Goal: Information Seeking & Learning: Check status

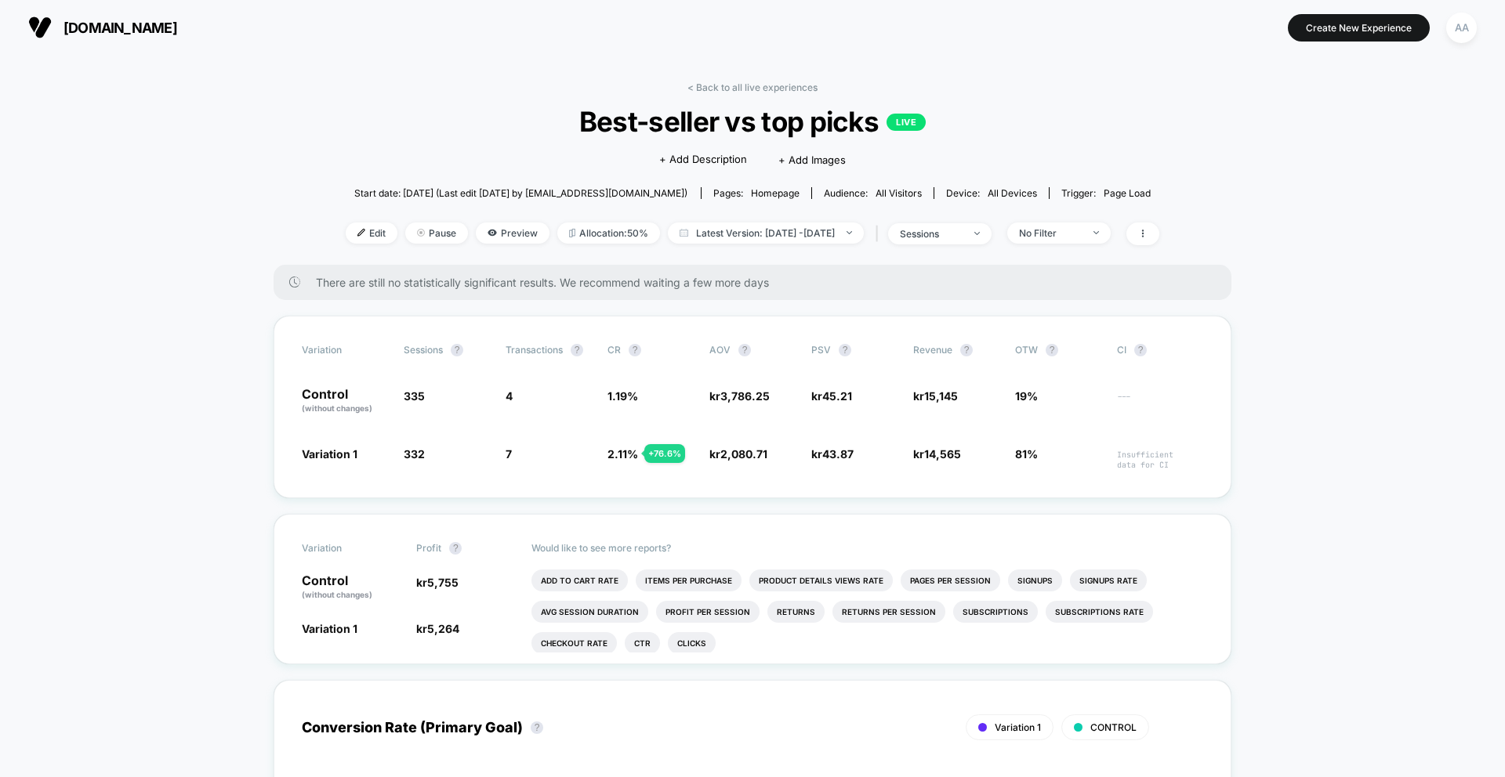
click at [147, 27] on span "[DOMAIN_NAME]" at bounding box center [120, 28] width 114 height 16
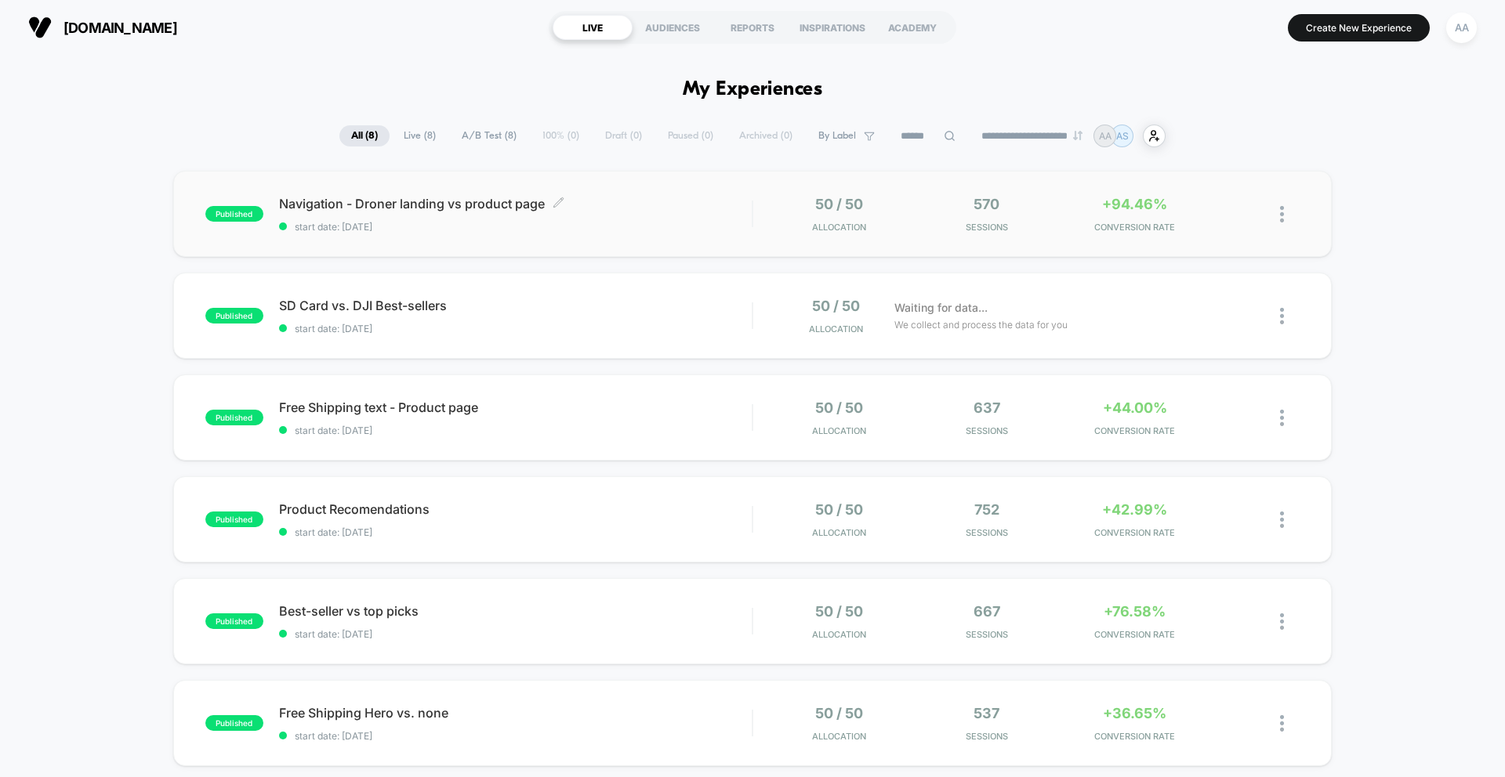
click at [563, 220] on div "Navigation - Droner landing vs product page Click to edit experience details Cl…" at bounding box center [515, 214] width 473 height 37
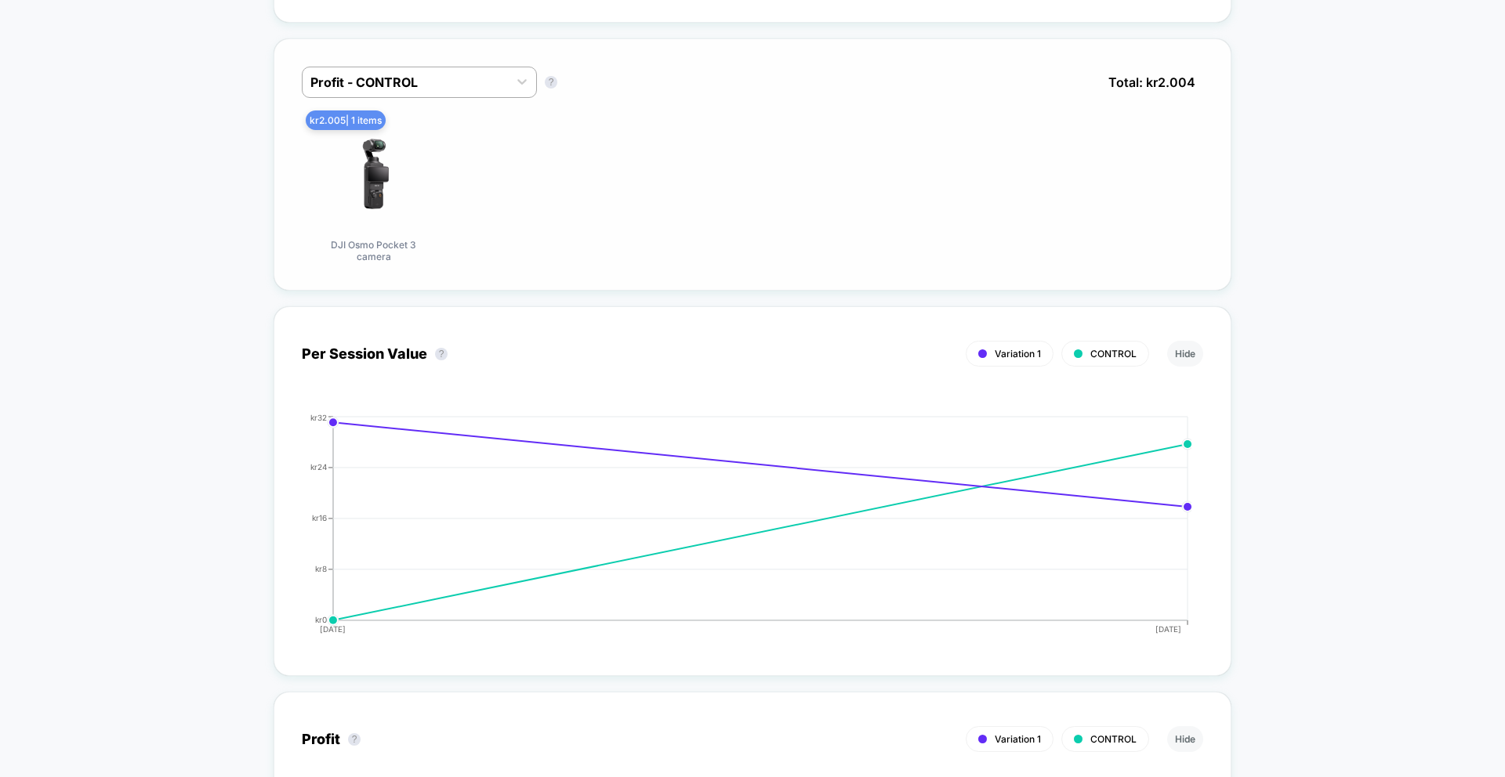
scroll to position [683, 0]
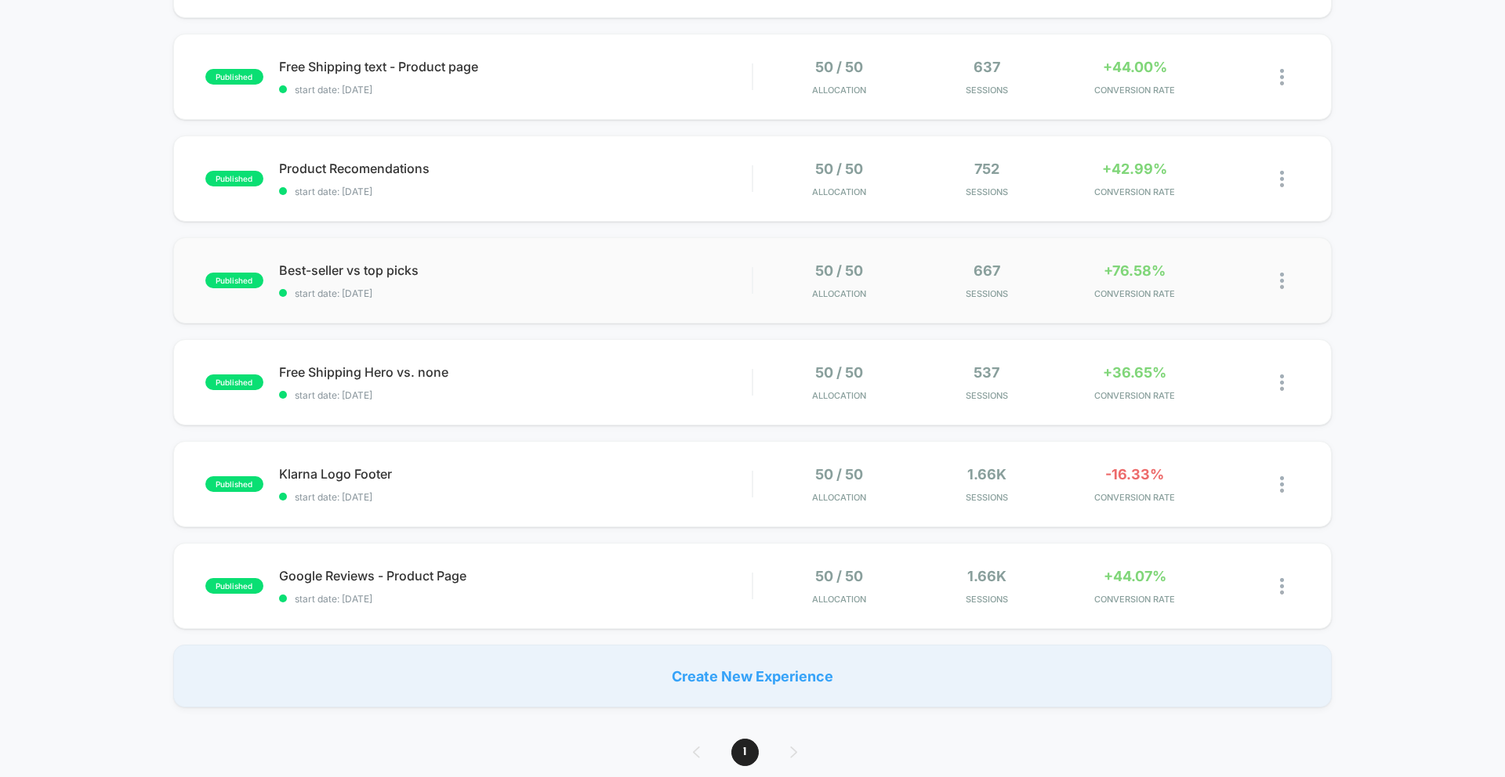
scroll to position [340, 0]
click at [694, 262] on div "published Best-seller vs top picks start date: 24.9.2025 50 / 50 Allocation 667…" at bounding box center [752, 281] width 1158 height 86
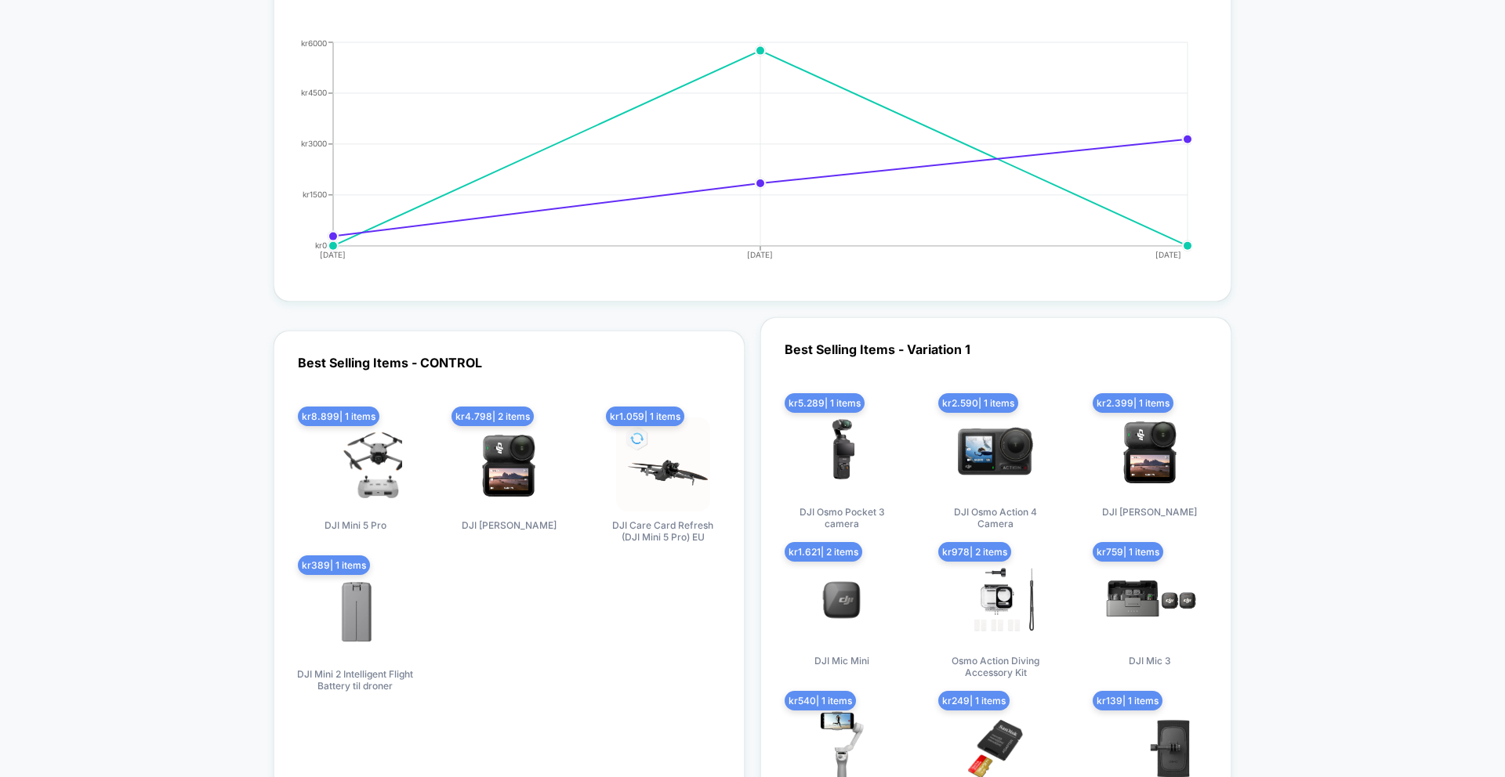
scroll to position [1822, 0]
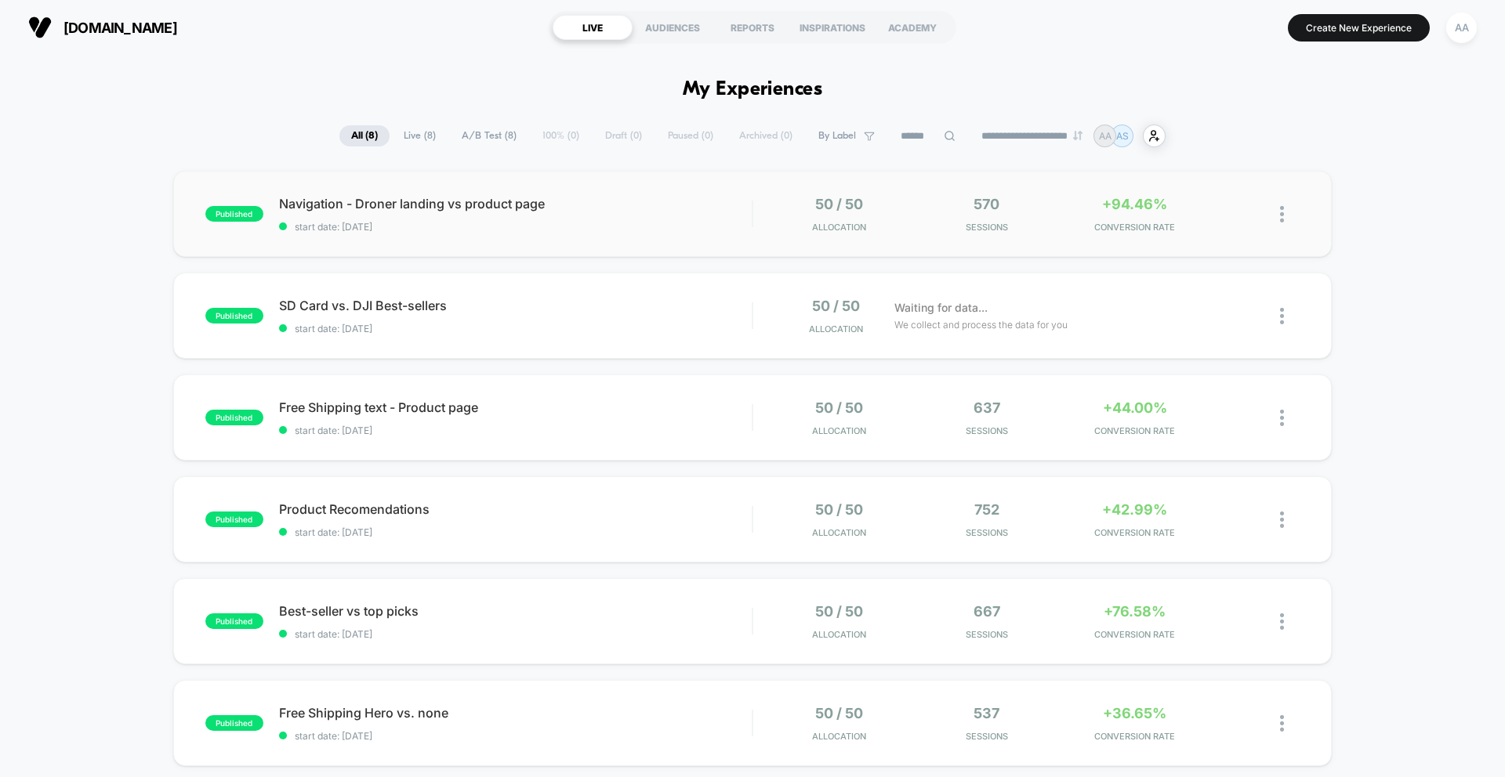
click at [465, 245] on div "published Navigation - Droner landing vs product page start date: 25.9.2025 50 …" at bounding box center [752, 214] width 1158 height 86
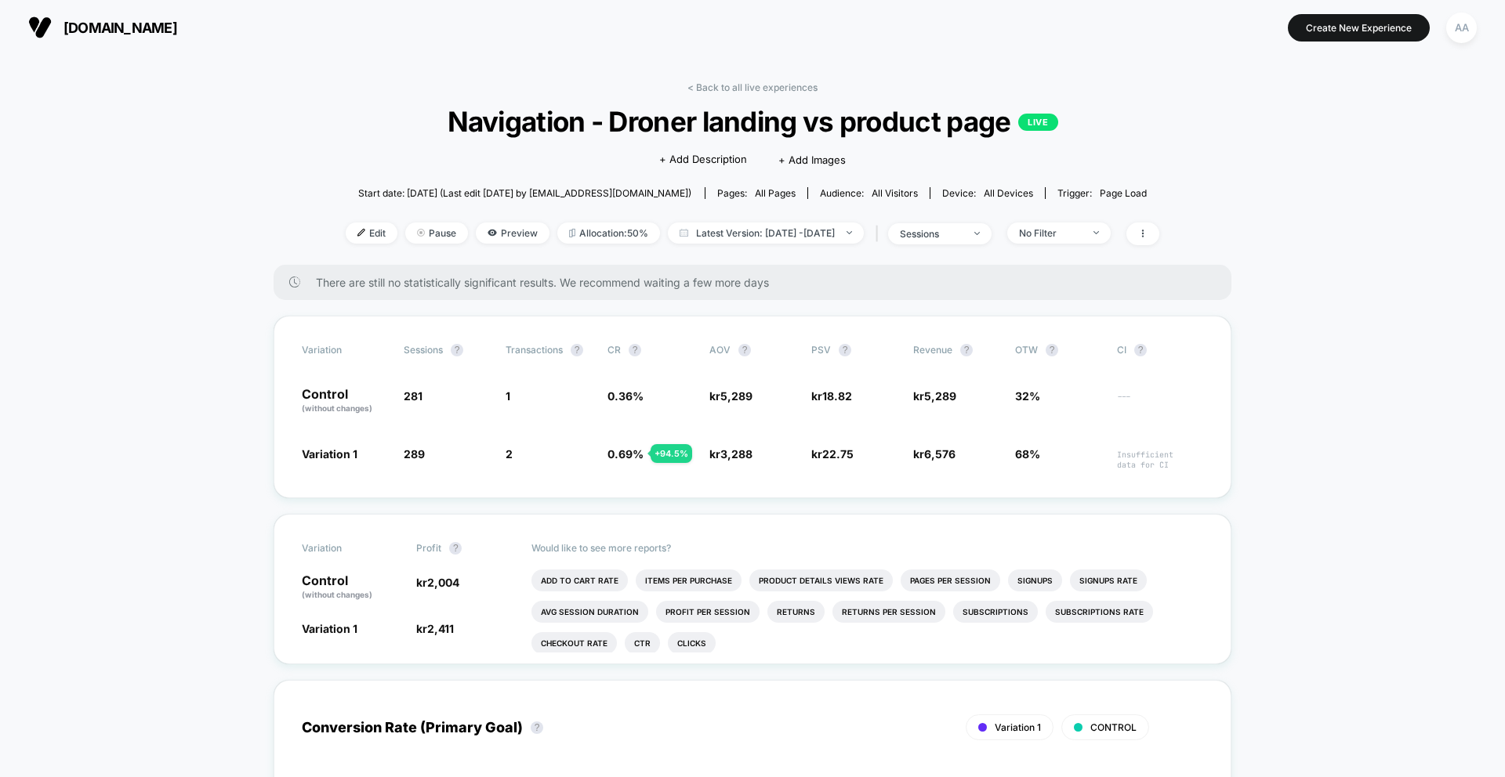
click at [744, 82] on link "< Back to all live experiences" at bounding box center [752, 88] width 130 height 12
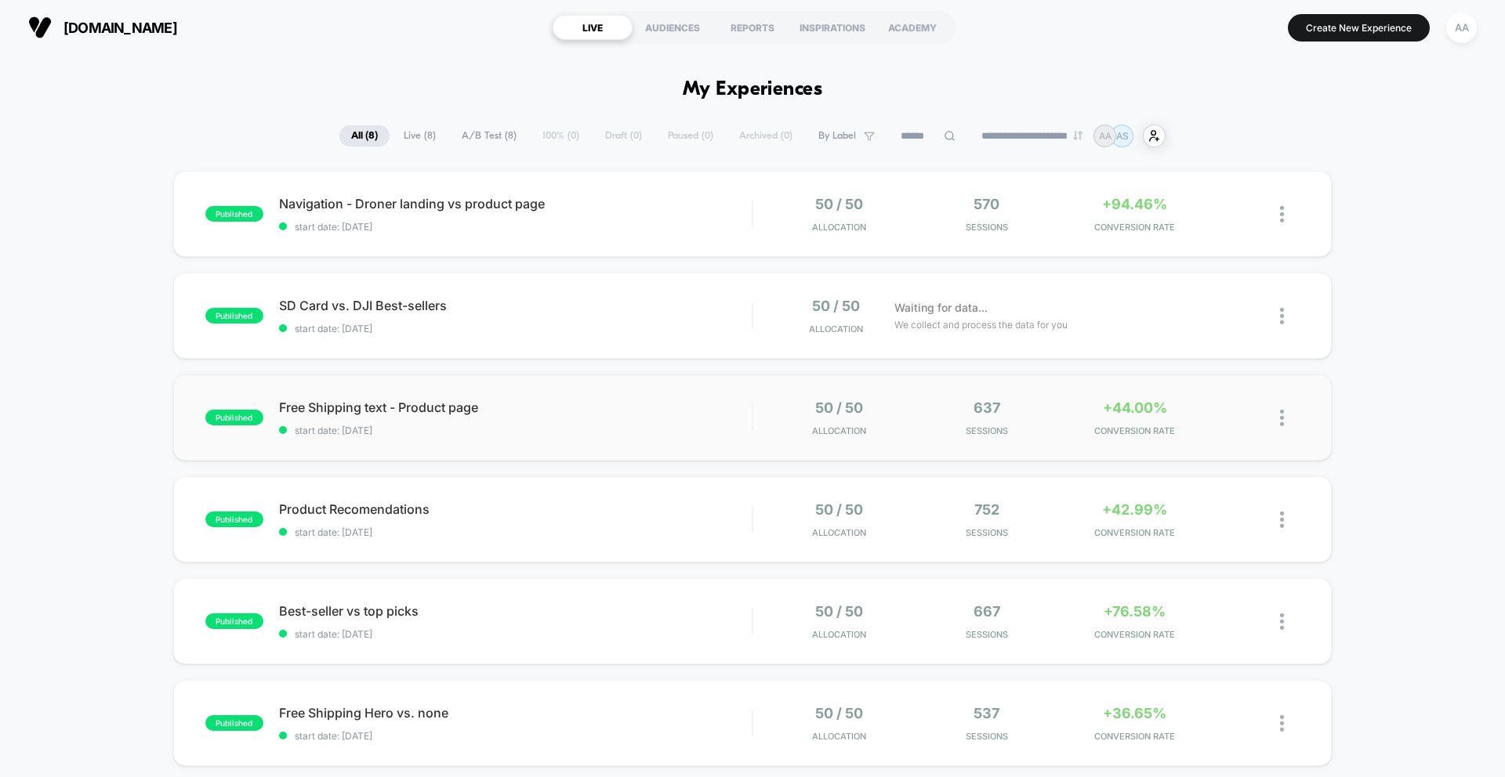
scroll to position [328, 0]
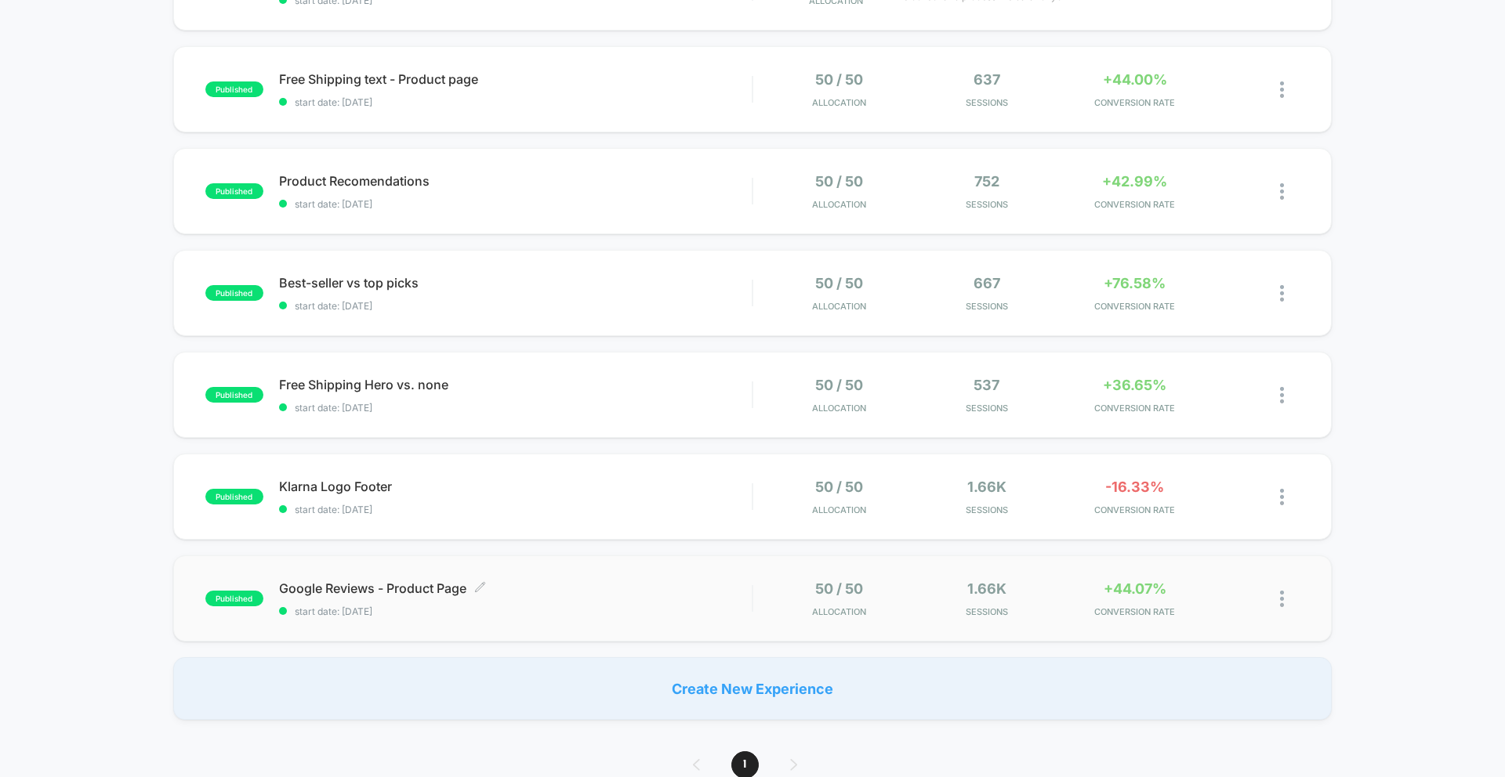
click at [424, 586] on span "Google Reviews - Product Page Click to edit experience details" at bounding box center [515, 589] width 473 height 16
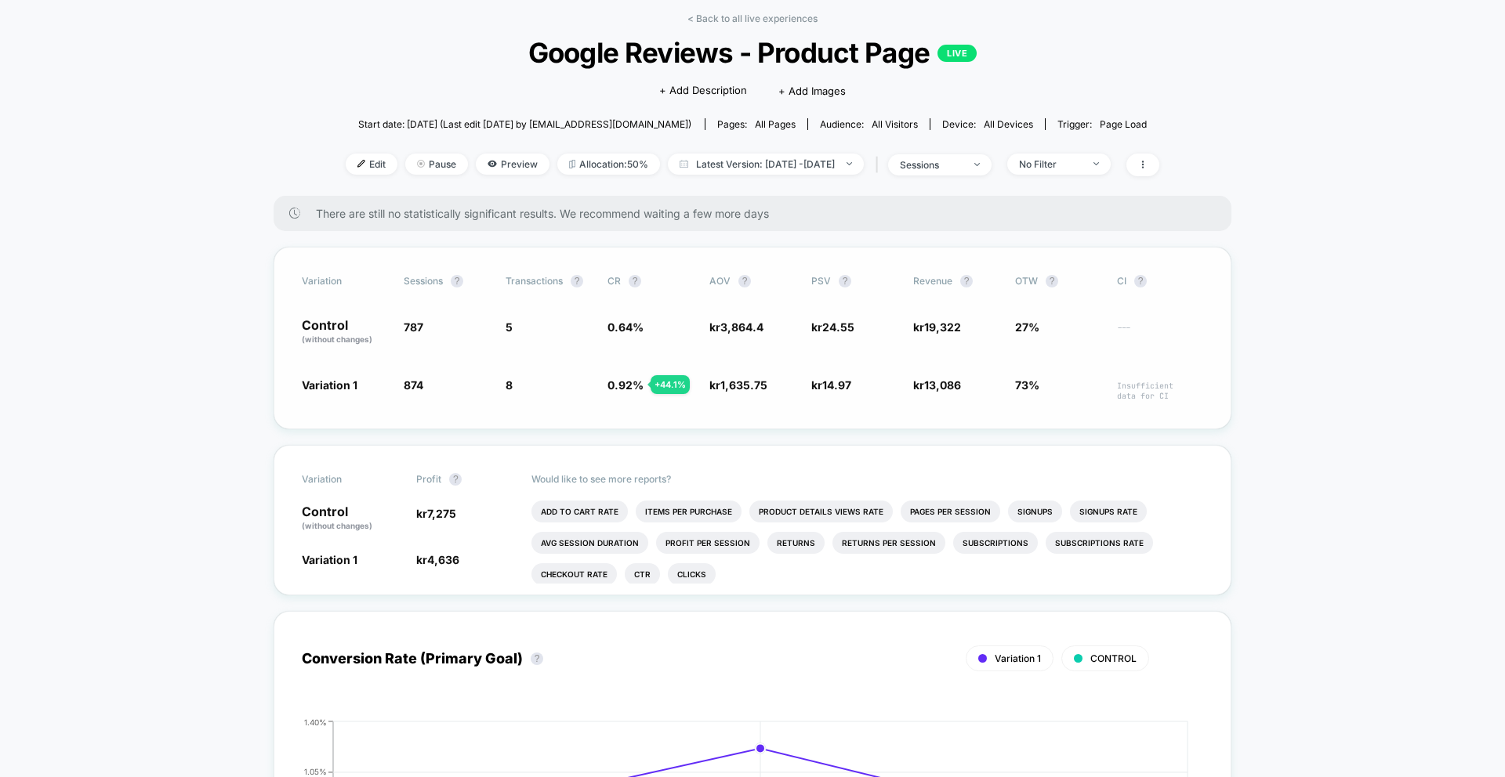
scroll to position [71, 0]
click at [636, 386] on span "0.92 %" at bounding box center [625, 383] width 36 height 13
click at [643, 382] on span "0.92 %" at bounding box center [625, 383] width 36 height 13
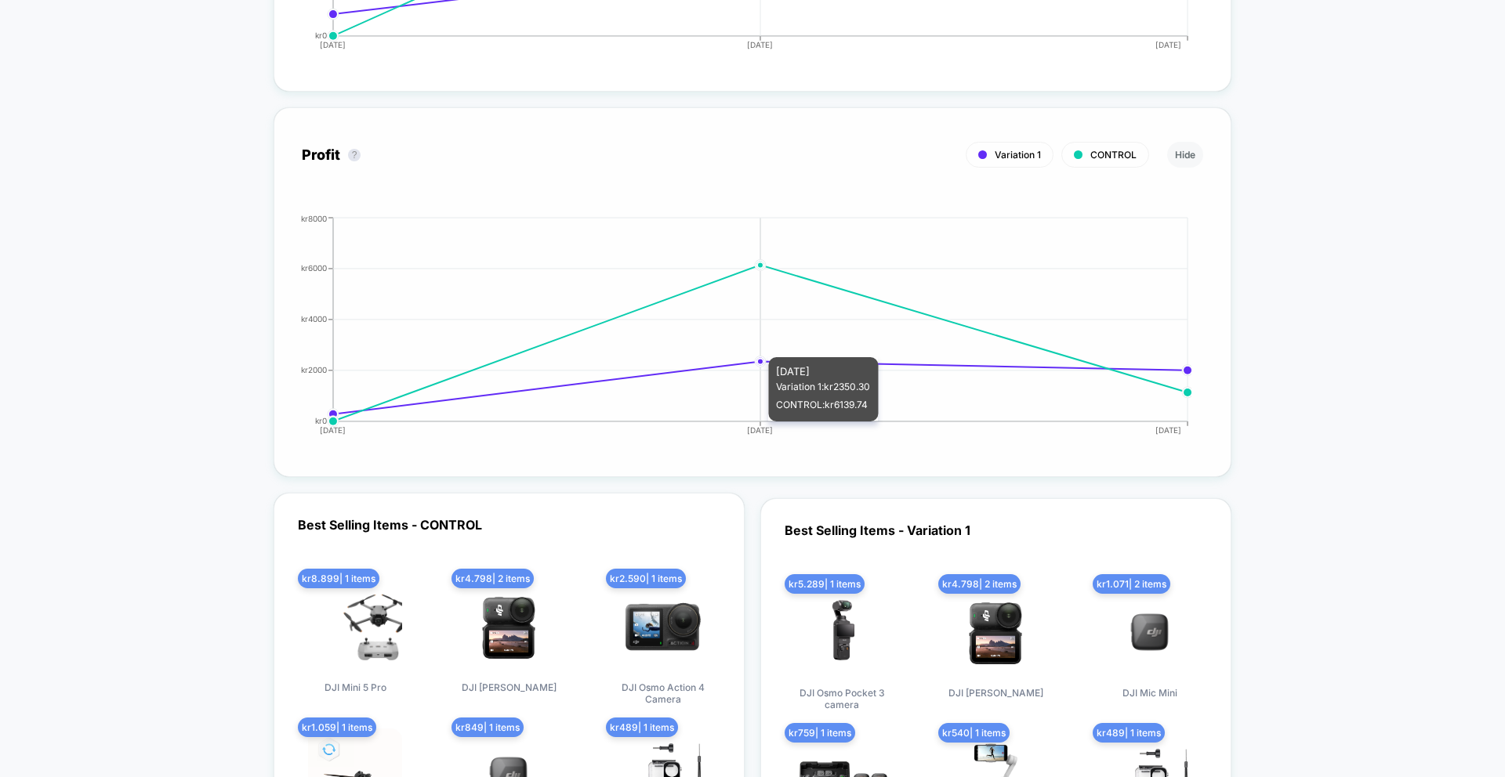
scroll to position [1971, 0]
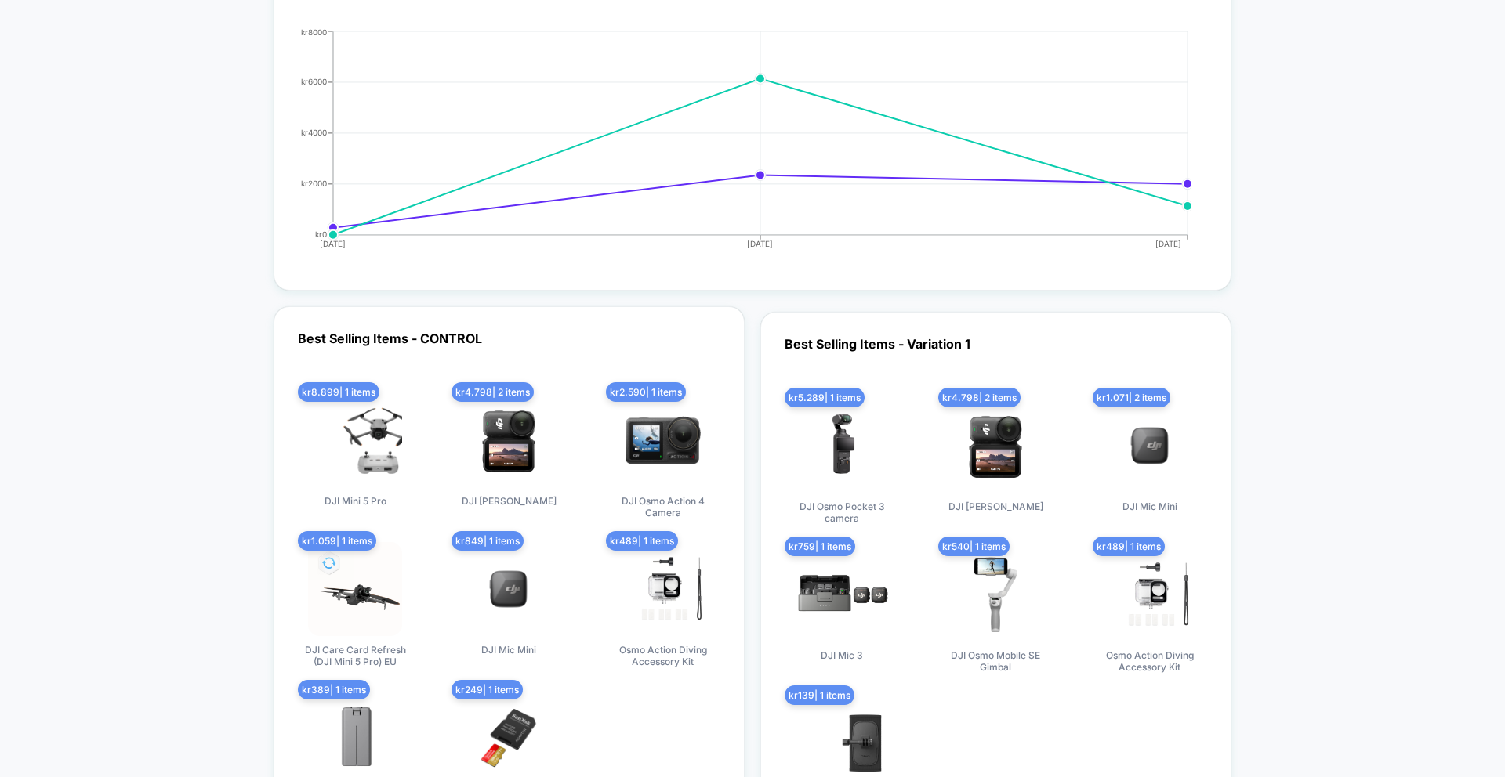
click at [858, 343] on div "Best Selling Items - Variation 1 kr 5.289 | 1 items DJI Osmo Pocket 3 camera kr…" at bounding box center [995, 581] width 471 height 538
drag, startPoint x: 857, startPoint y: 343, endPoint x: 584, endPoint y: 326, distance: 274.0
click at [809, 332] on div "Best Selling Items - Variation 1 kr 5.289 | 1 items DJI Osmo Pocket 3 camera kr…" at bounding box center [995, 581] width 471 height 538
click at [451, 346] on div "Best Selling Items - CONTROL kr 8.899 | 1 items DJI Mini 5 Pro kr 4.798 | 2 ite…" at bounding box center [508, 581] width 471 height 550
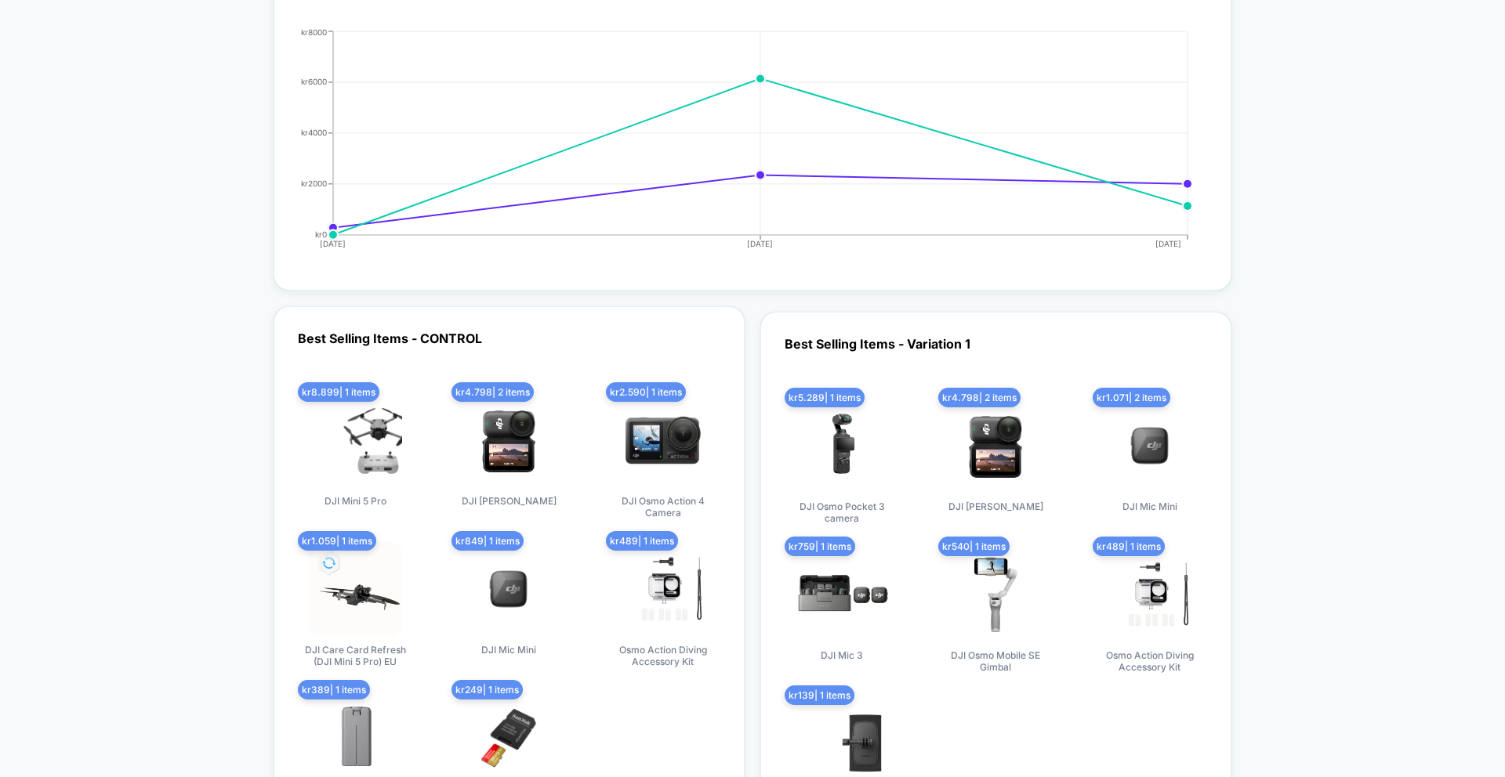
click at [451, 346] on div "Best Selling Items - CONTROL kr 8.899 | 1 items DJI Mini 5 Pro kr 4.798 | 2 ite…" at bounding box center [508, 581] width 471 height 550
drag, startPoint x: 451, startPoint y: 346, endPoint x: 491, endPoint y: 343, distance: 40.1
click at [451, 346] on div "Best Selling Items - CONTROL kr 8.899 | 1 items DJI Mini 5 Pro kr 4.798 | 2 ite…" at bounding box center [508, 581] width 471 height 550
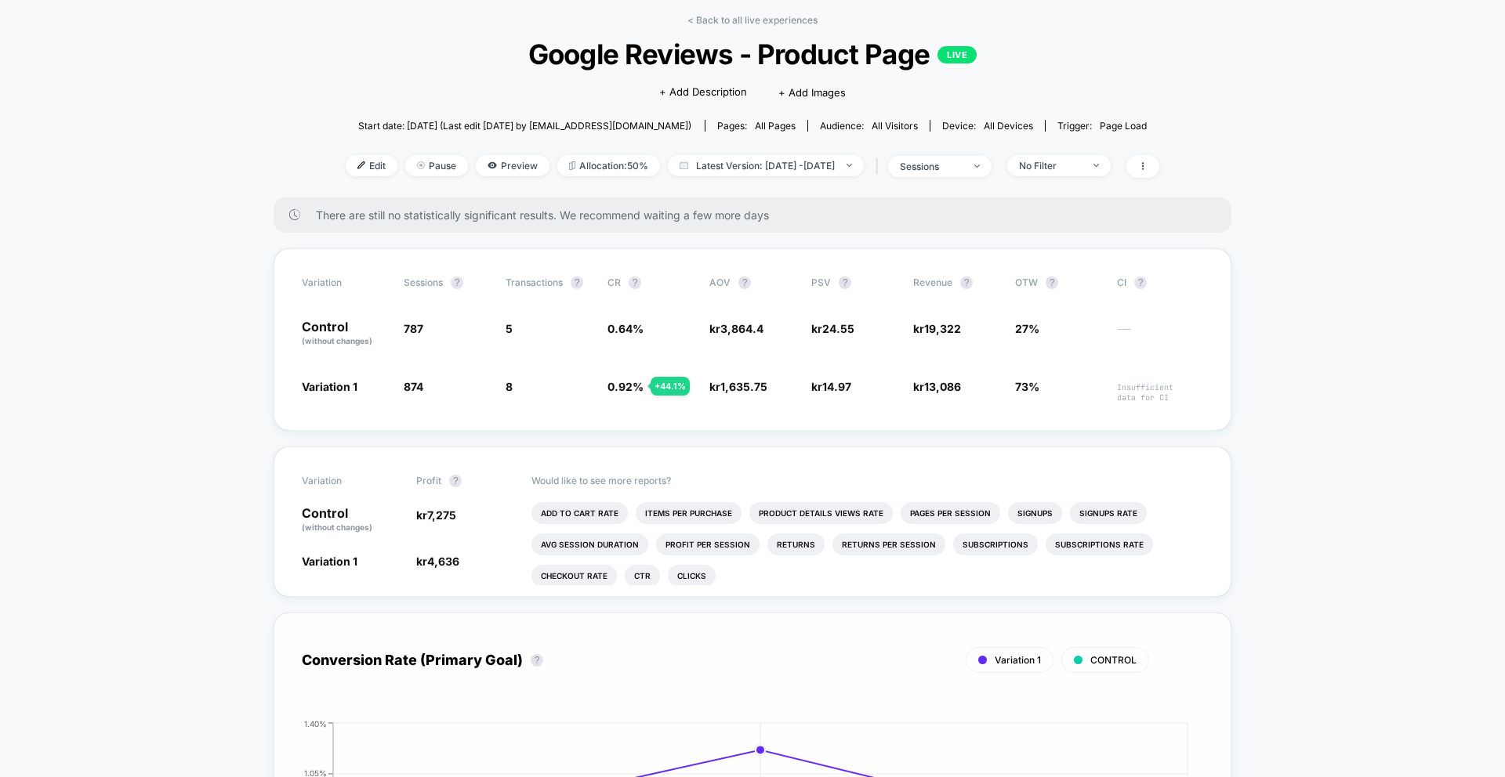
scroll to position [69, 0]
click at [436, 560] on span "4,636" at bounding box center [443, 559] width 32 height 13
click at [452, 520] on span "7,275" at bounding box center [441, 513] width 29 height 13
click at [436, 509] on span "7,275" at bounding box center [441, 513] width 29 height 13
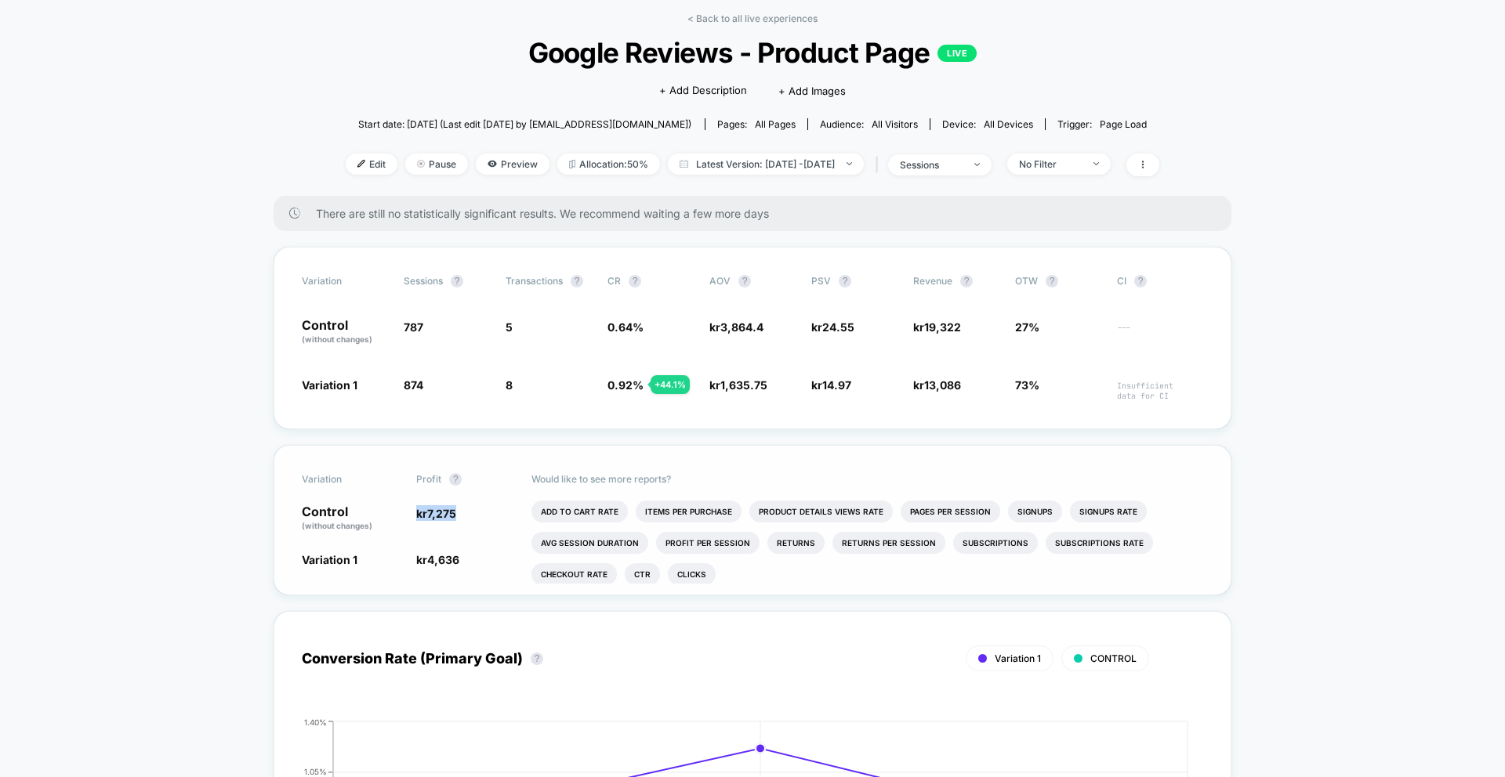
click at [436, 509] on span "7,275" at bounding box center [441, 513] width 29 height 13
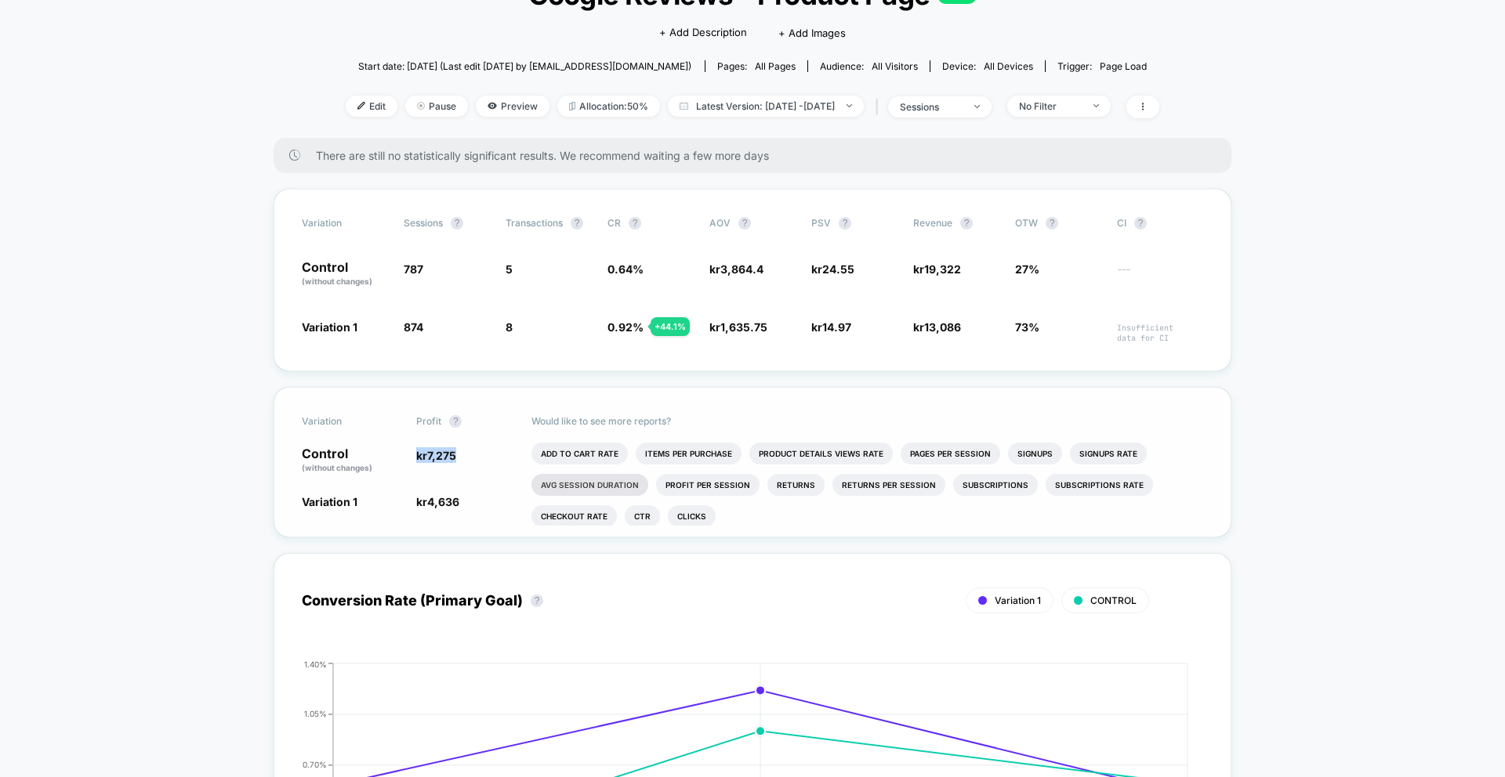
scroll to position [152, 0]
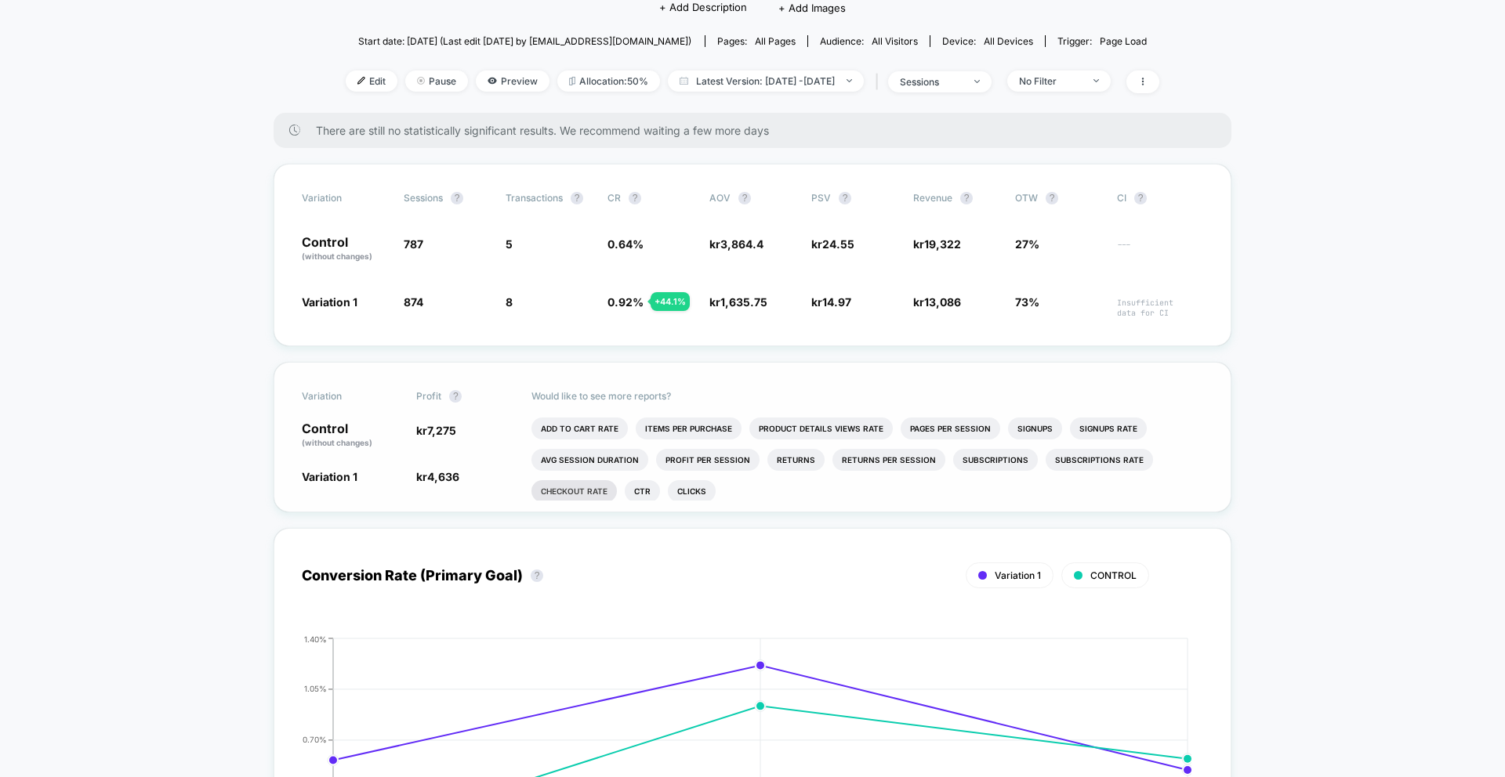
click at [580, 491] on li "Checkout Rate" at bounding box center [573, 491] width 85 height 22
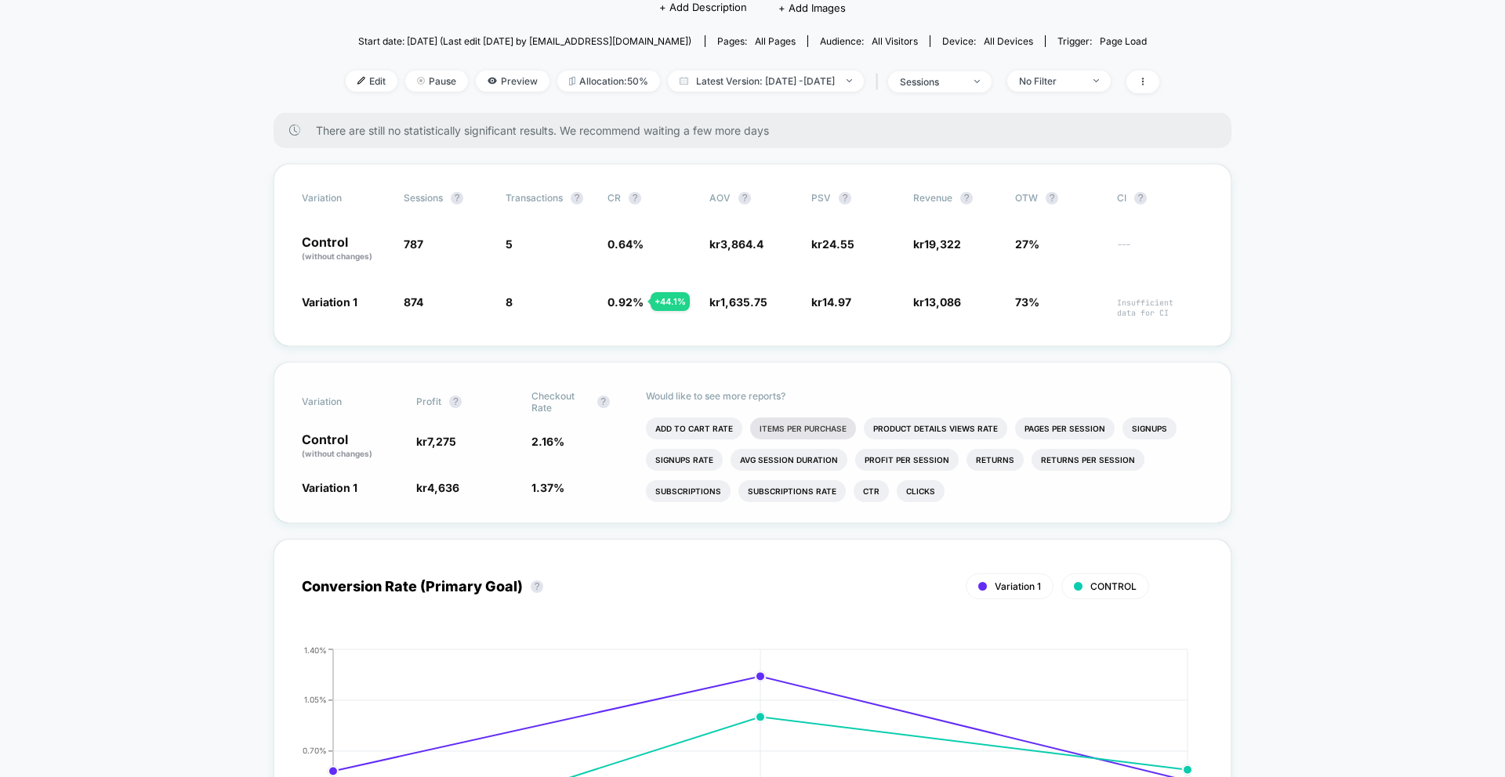
scroll to position [150, 0]
click at [686, 302] on div "+ 44.1 %" at bounding box center [669, 304] width 39 height 19
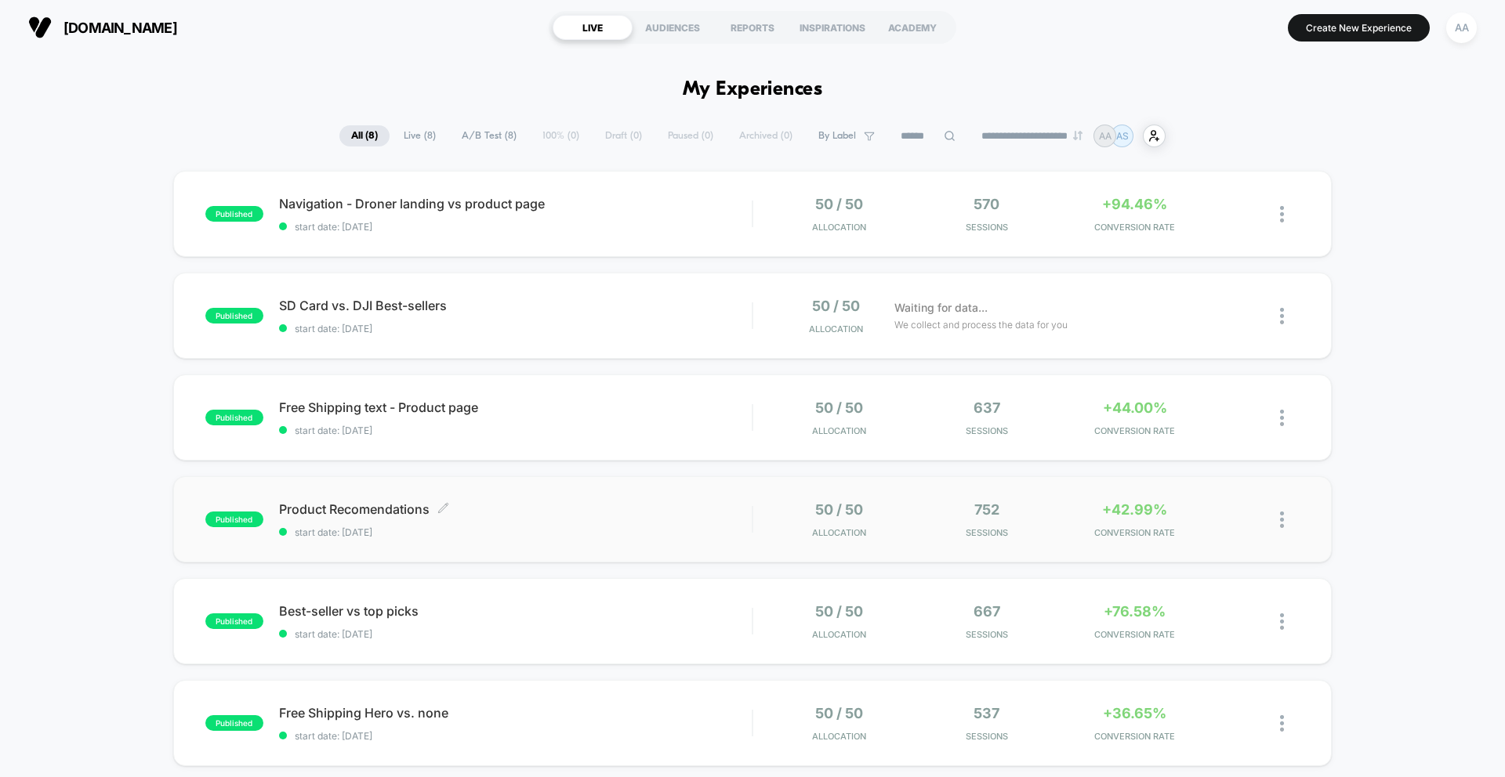
click at [380, 528] on span "start date: [DATE]" at bounding box center [515, 533] width 473 height 12
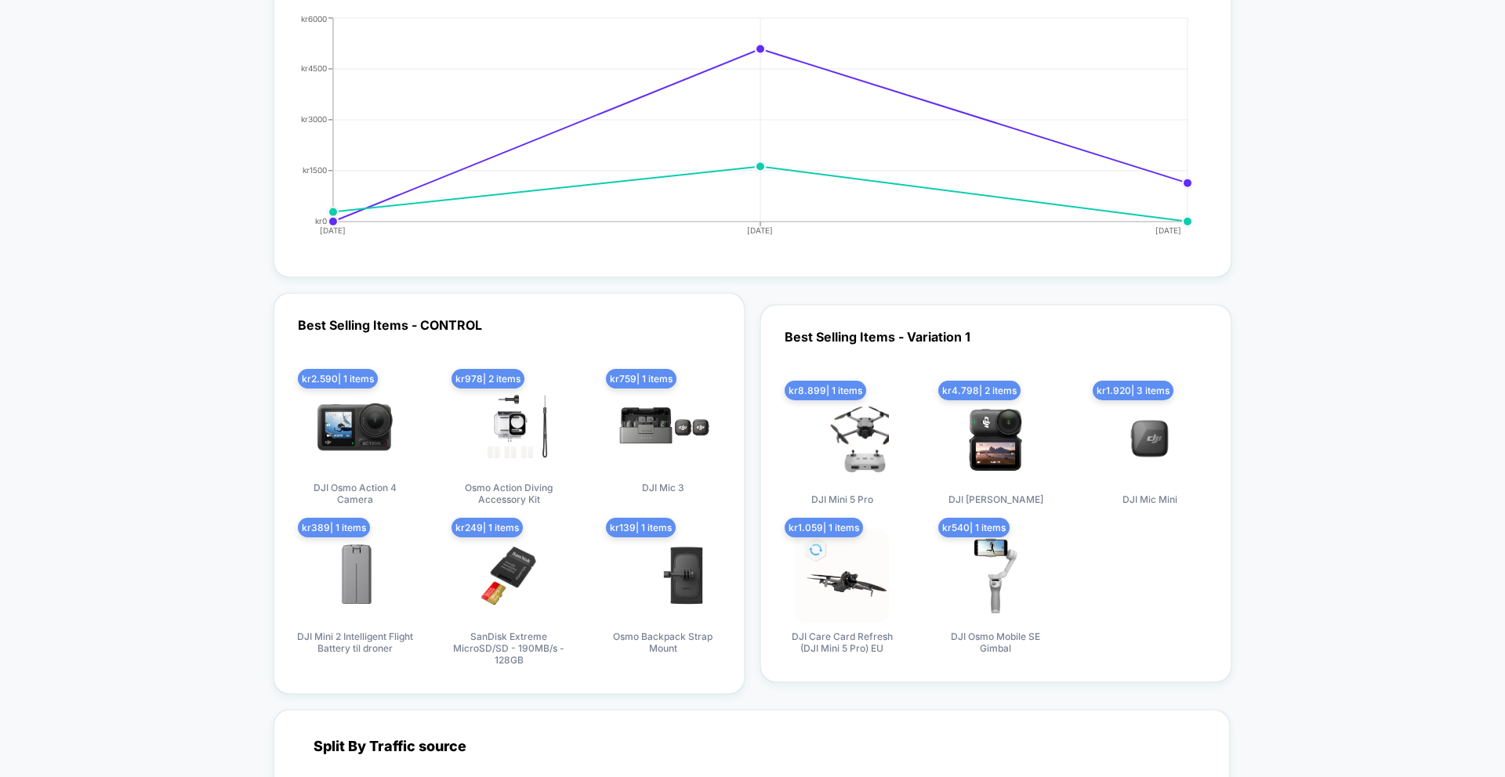
scroll to position [2151, 0]
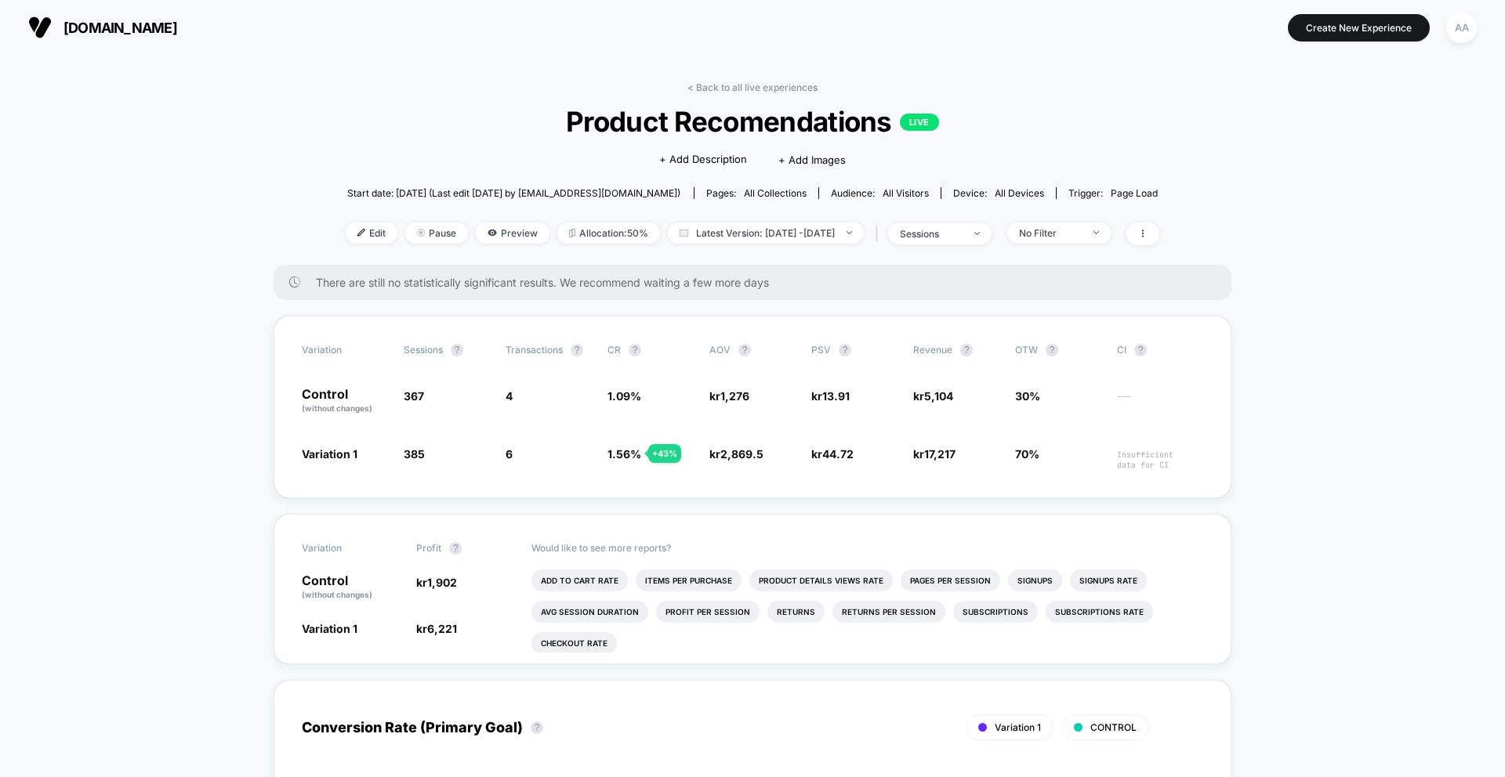
click at [822, 82] on div "< Back to all live experiences Product Recomendations LIVE Click to edit experi…" at bounding box center [752, 173] width 813 height 183
click at [795, 93] on div "< Back to all live experiences Product Recomendations LIVE Click to edit experi…" at bounding box center [752, 173] width 813 height 183
click at [796, 82] on link "< Back to all live experiences" at bounding box center [752, 88] width 130 height 12
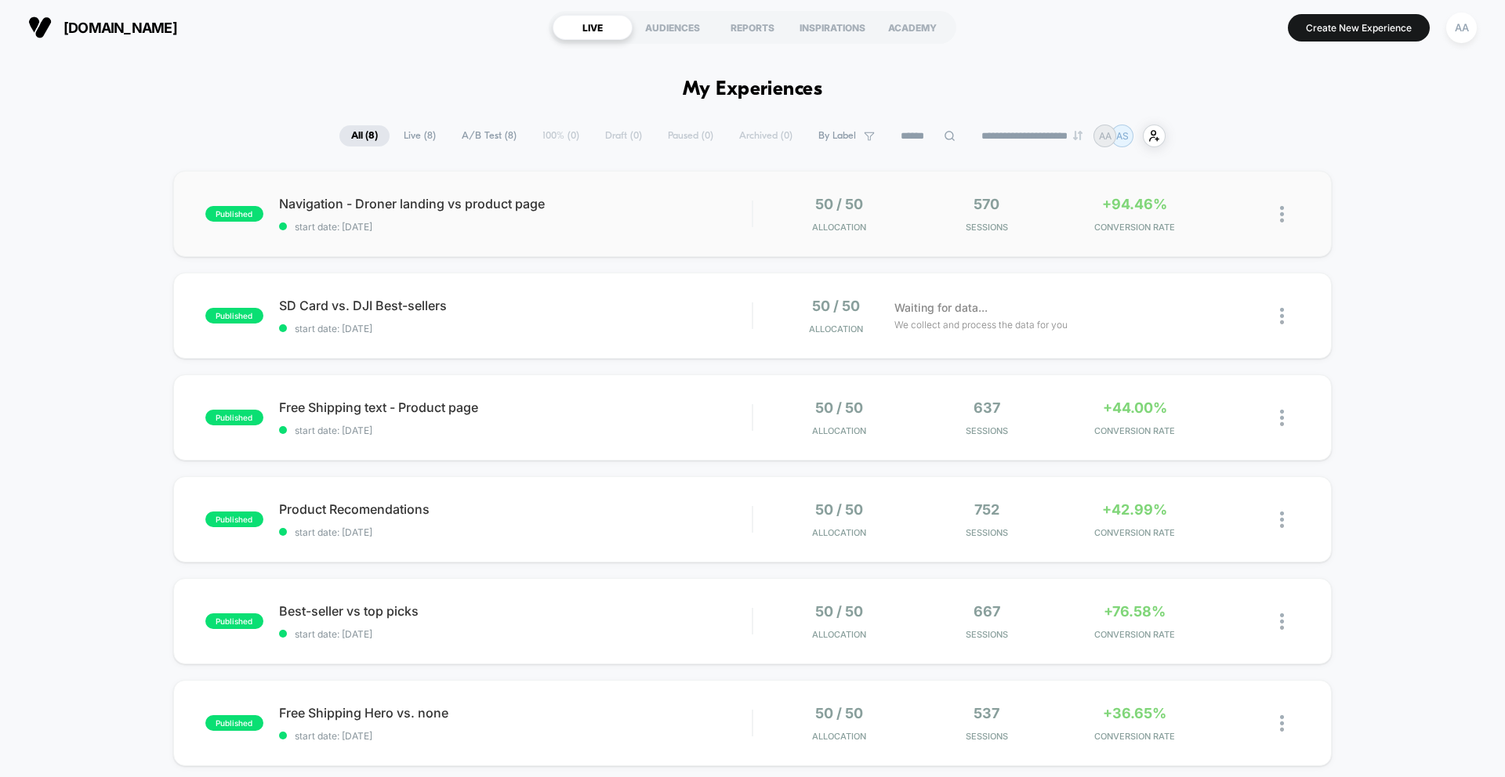
click at [539, 249] on div "published Navigation - Droner landing vs product page start date: [DATE] 50 / 5…" at bounding box center [752, 214] width 1158 height 86
click at [517, 450] on div "published Free Shipping text - Product page start date: [DATE] 50 / 50 Allocati…" at bounding box center [752, 418] width 1158 height 86
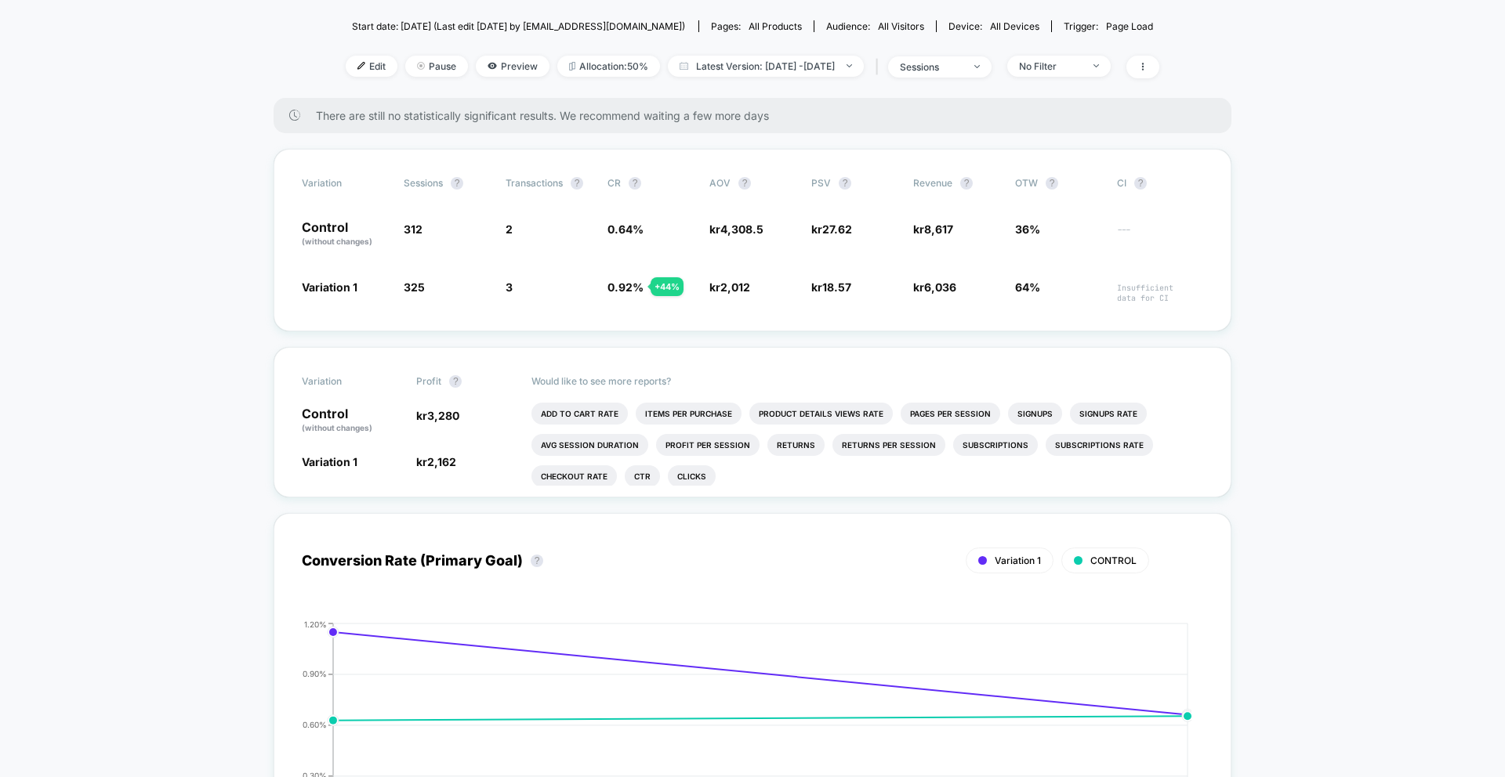
scroll to position [168, 0]
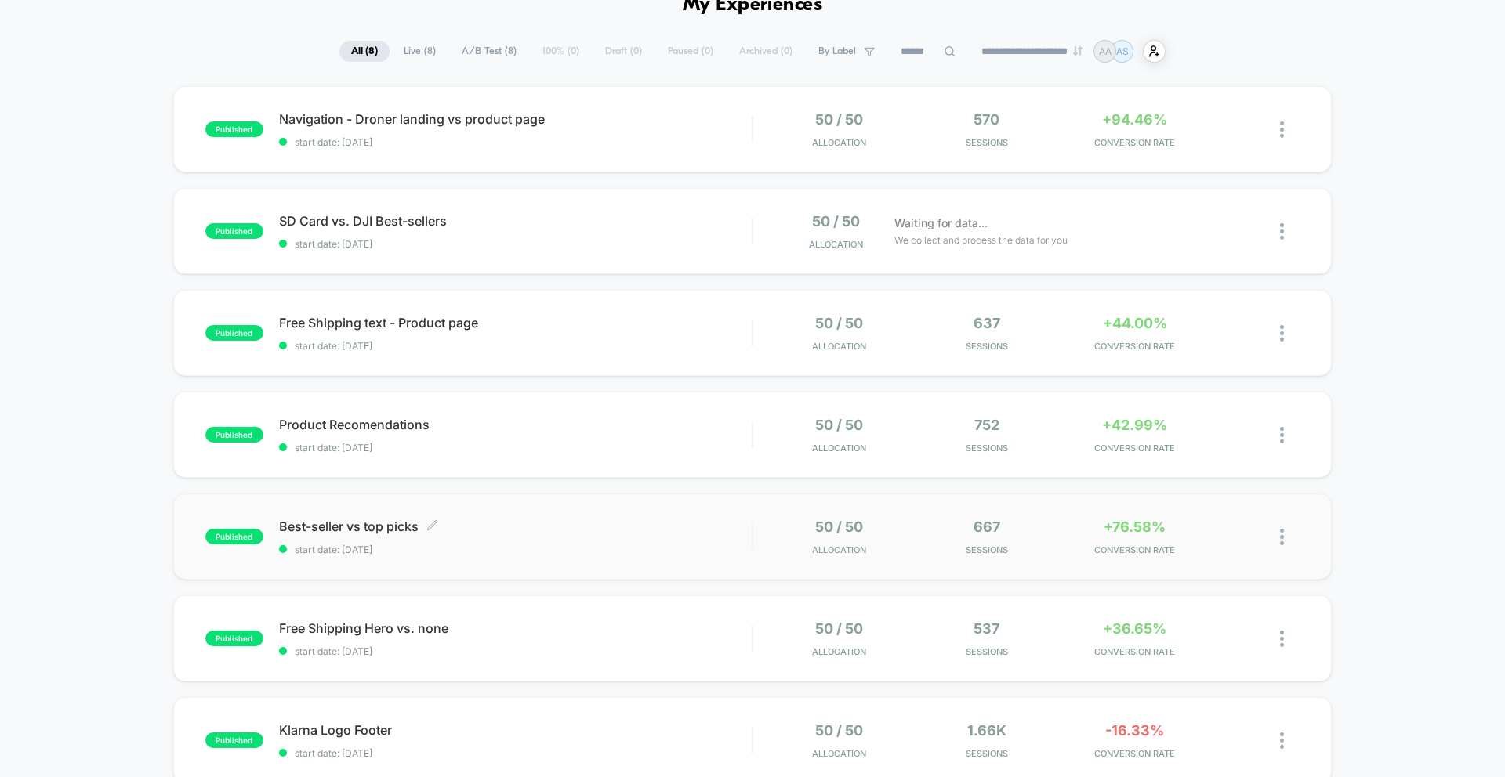
scroll to position [85, 0]
click at [571, 525] on span "Best-seller vs top picks Click to edit experience details" at bounding box center [515, 526] width 473 height 16
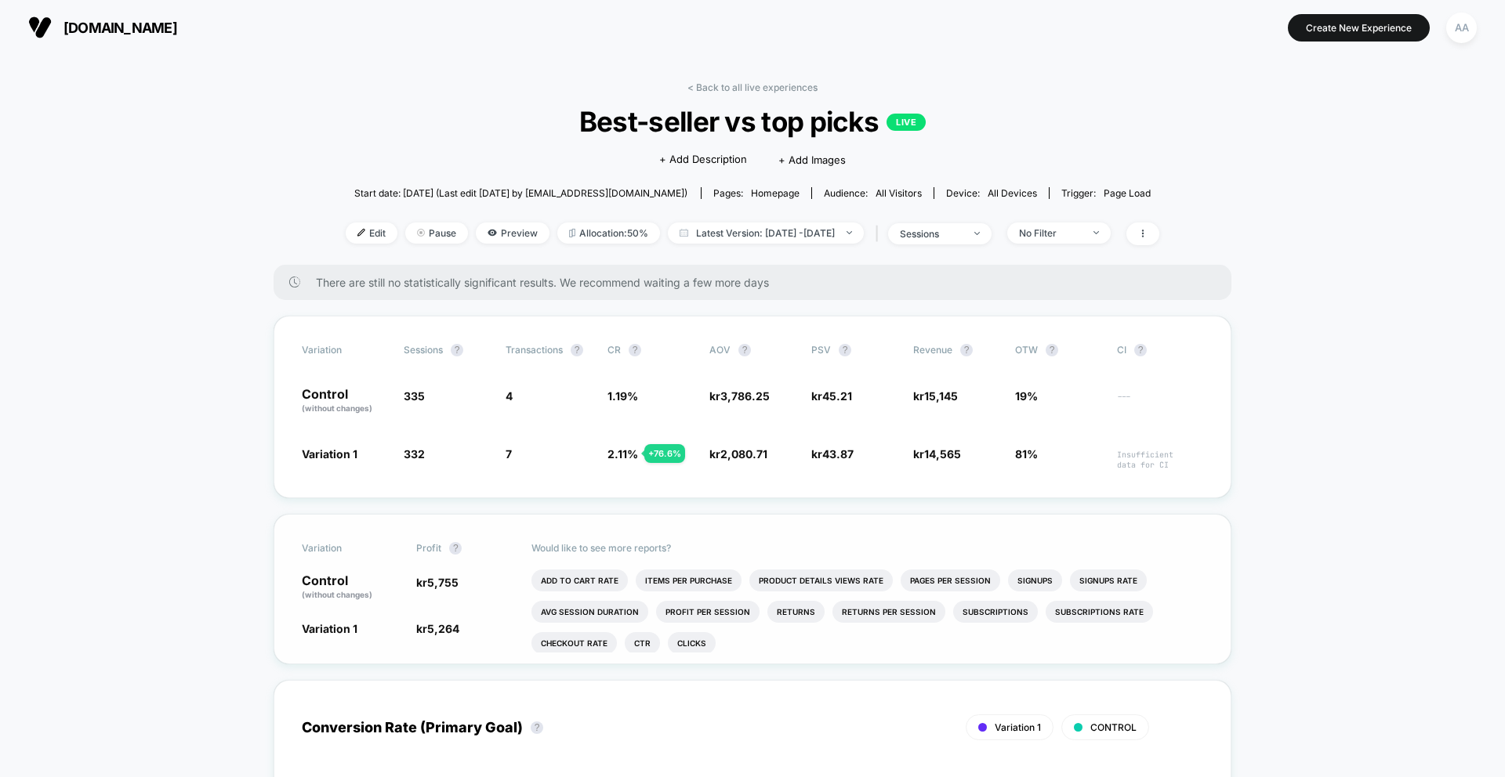
scroll to position [18, 0]
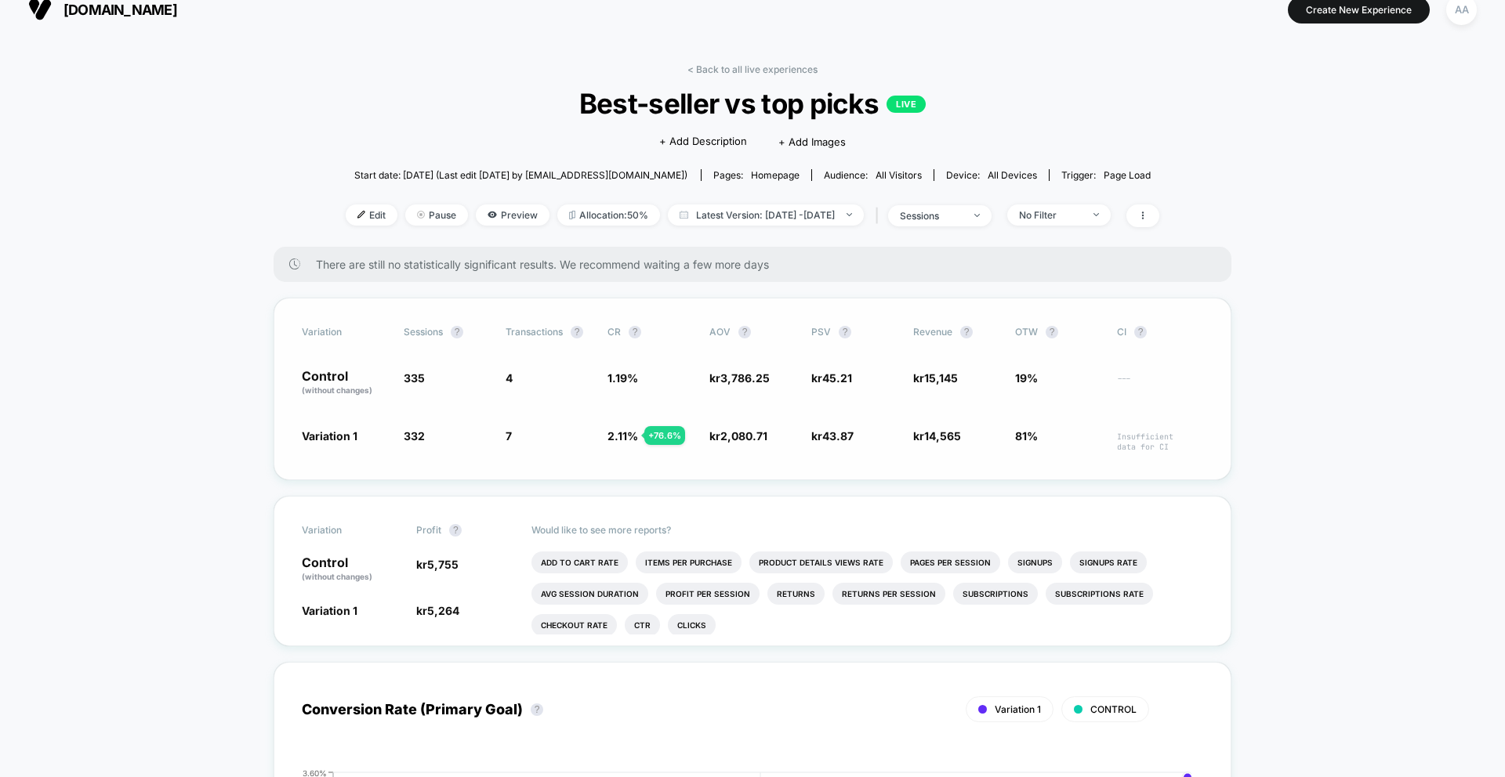
click at [621, 440] on span "2.11 %" at bounding box center [622, 435] width 31 height 13
click at [744, 440] on span "2,080.71" at bounding box center [743, 435] width 47 height 13
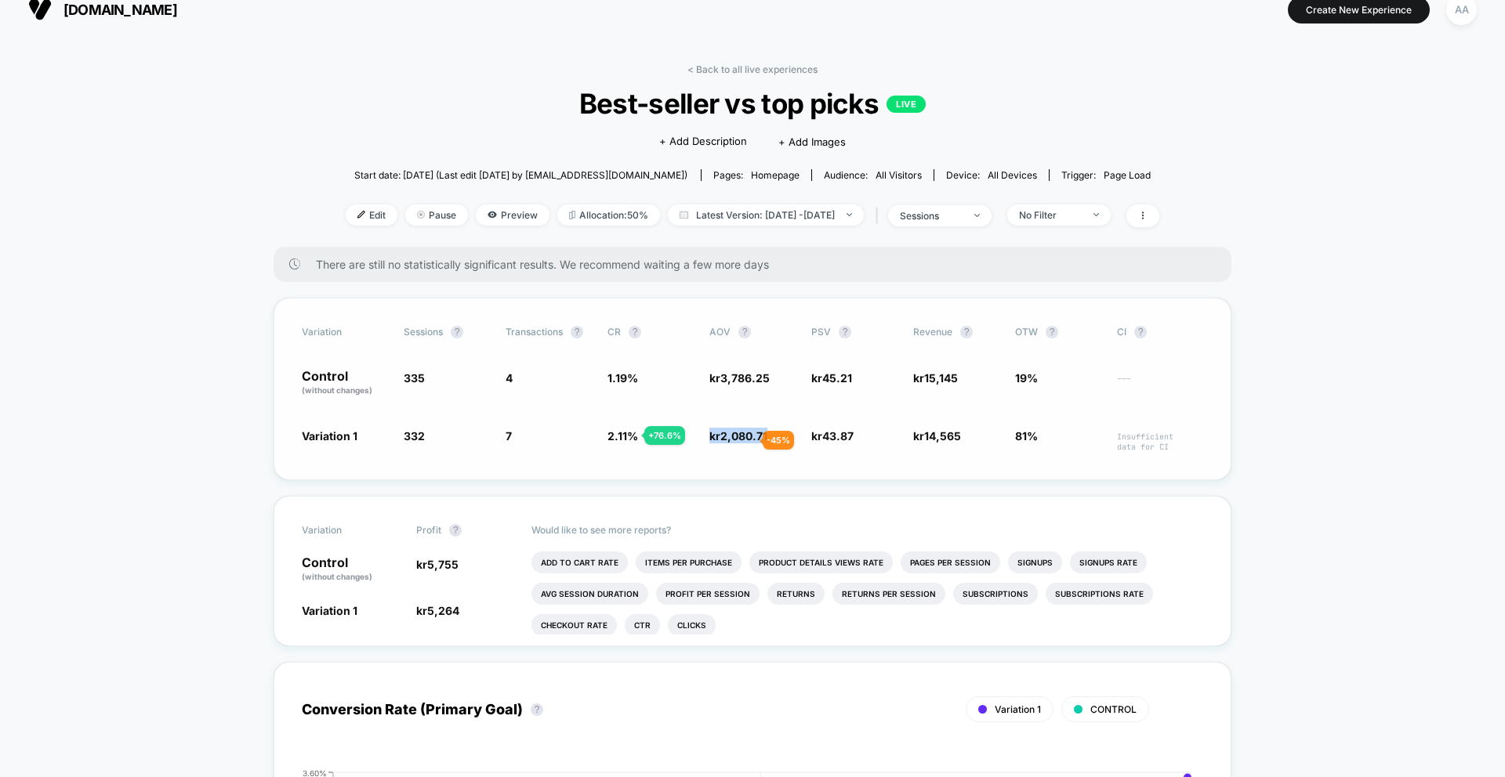
click at [744, 440] on span "2,080.71" at bounding box center [743, 435] width 47 height 13
click at [815, 447] on span "kr 43.87 - 3 %" at bounding box center [854, 440] width 86 height 24
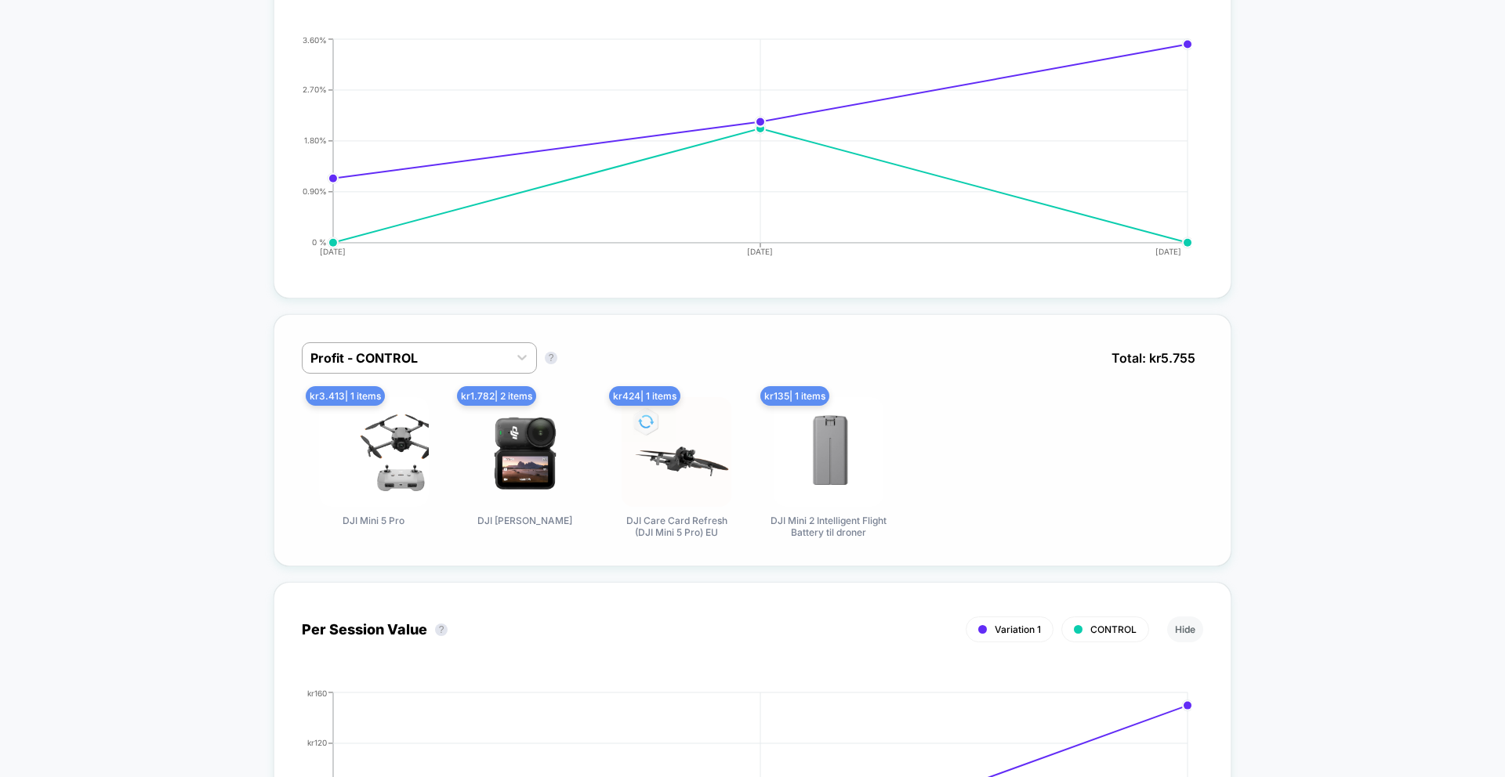
scroll to position [755, 0]
